Goal: Use online tool/utility: Utilize a website feature to perform a specific function

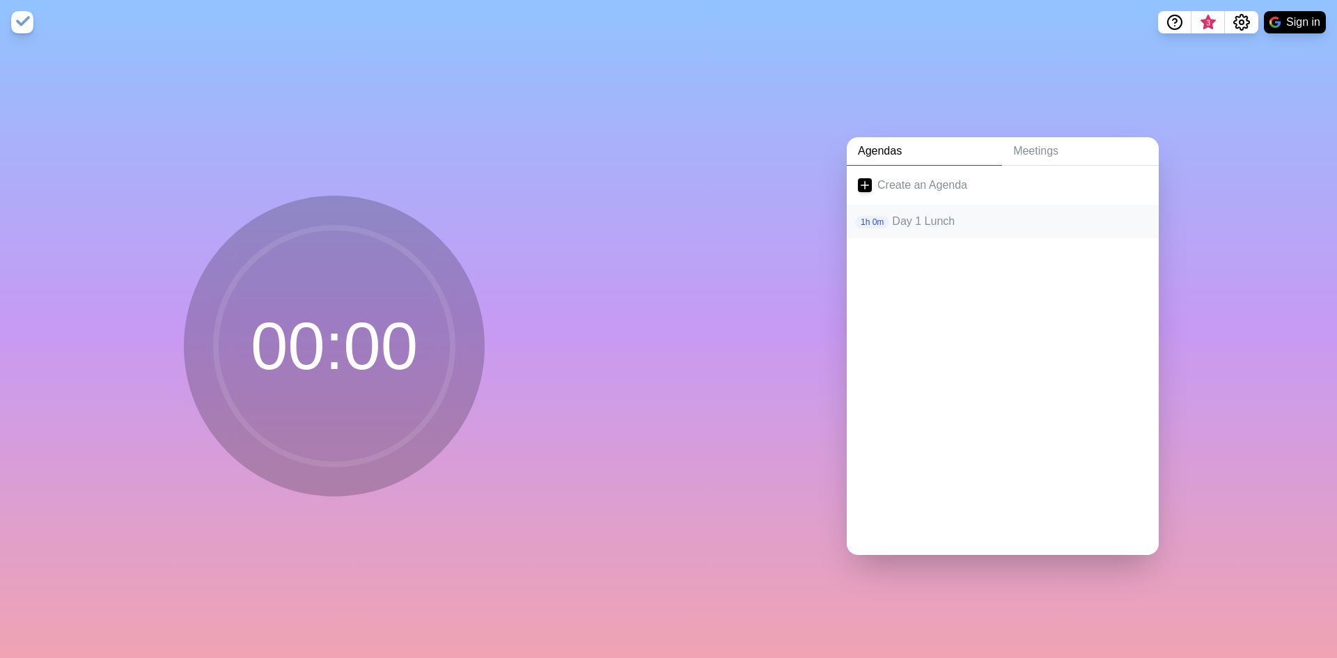
click at [944, 214] on p "Day 1 Lunch" at bounding box center [1020, 221] width 256 height 17
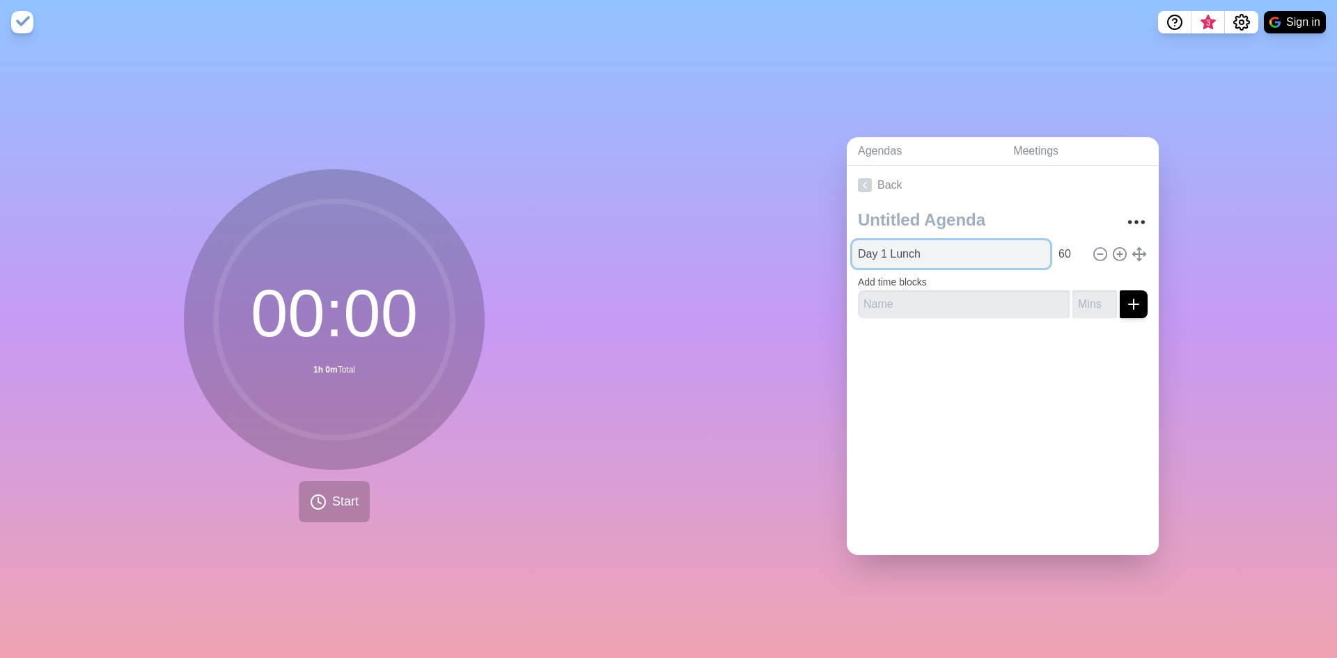
click at [950, 253] on input "Day 1 Lunch" at bounding box center [951, 254] width 198 height 28
type input "Day 1 Break 2"
click at [1053, 249] on input "60" at bounding box center [1069, 254] width 33 height 28
type input "10"
click at [503, 465] on div "00 : 00 10m Total Start" at bounding box center [334, 351] width 668 height 613
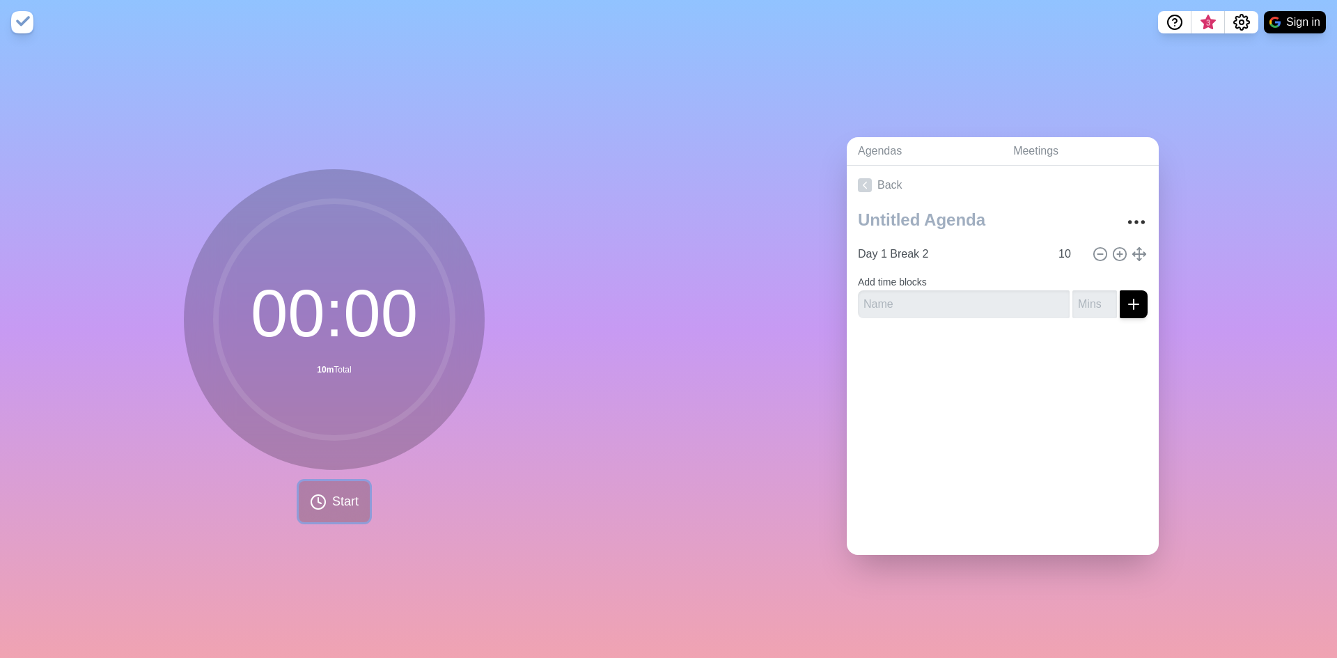
click at [352, 496] on span "Start" at bounding box center [345, 501] width 26 height 19
